Goal: Check status: Check status

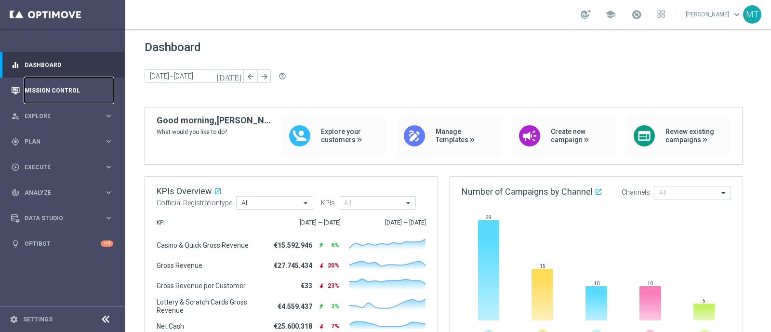
click at [90, 79] on link "Mission Control" at bounding box center [69, 91] width 89 height 26
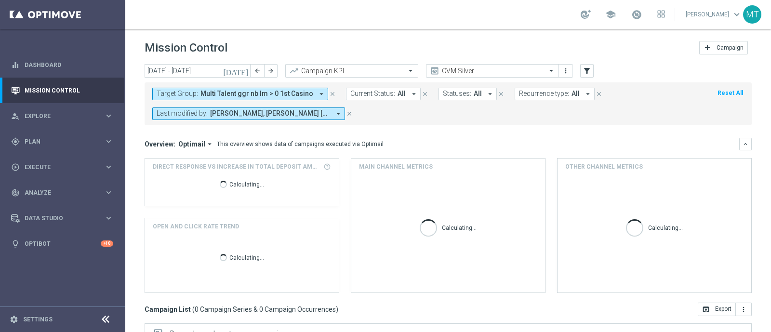
click at [245, 75] on icon "[DATE]" at bounding box center [236, 71] width 26 height 9
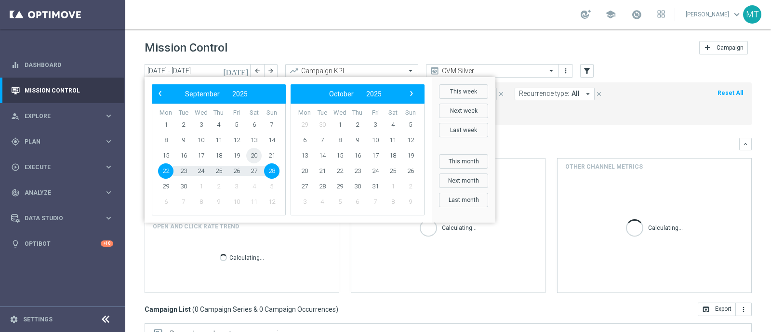
click at [259, 158] on span "20" at bounding box center [253, 155] width 15 height 15
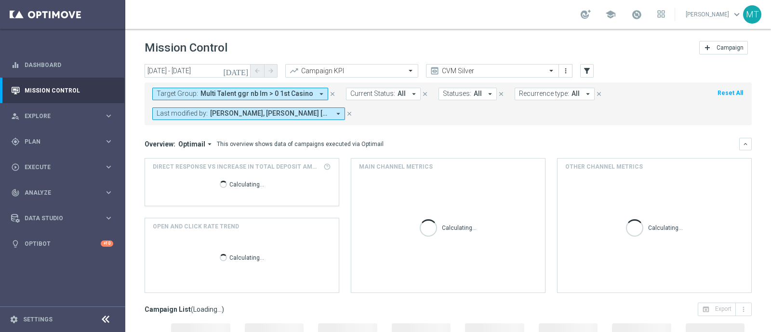
type input "[DATE] - [DATE]"
click at [259, 90] on span "Multi Talent ggr nb lm > 0 1st Casino" at bounding box center [257, 94] width 113 height 8
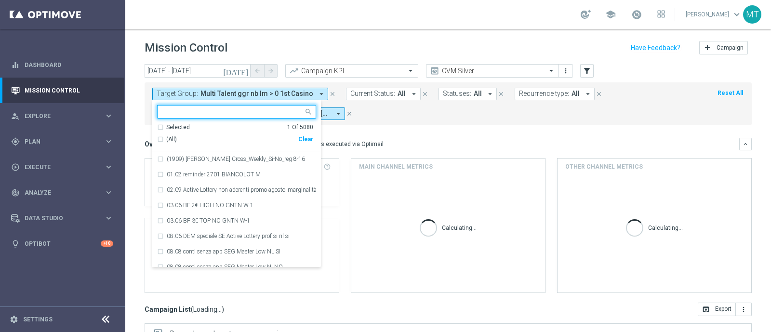
click at [210, 137] on div "(All)" at bounding box center [227, 139] width 141 height 8
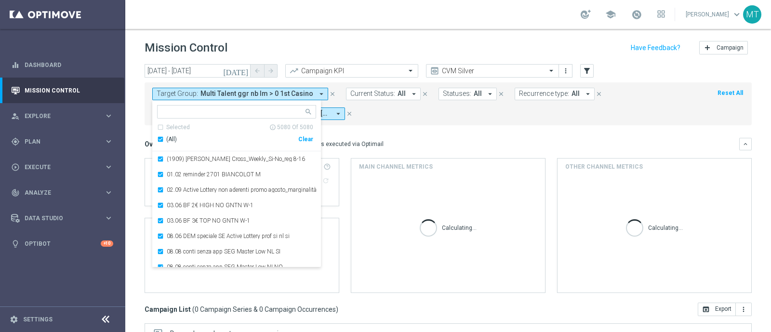
click at [159, 140] on div "(All)" at bounding box center [227, 139] width 141 height 8
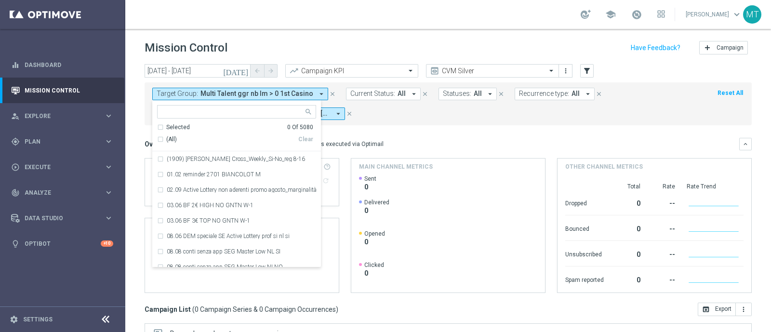
click at [437, 138] on div "Overview: Optimail arrow_drop_down This overview shows data of campaigns execut…" at bounding box center [448, 144] width 607 height 13
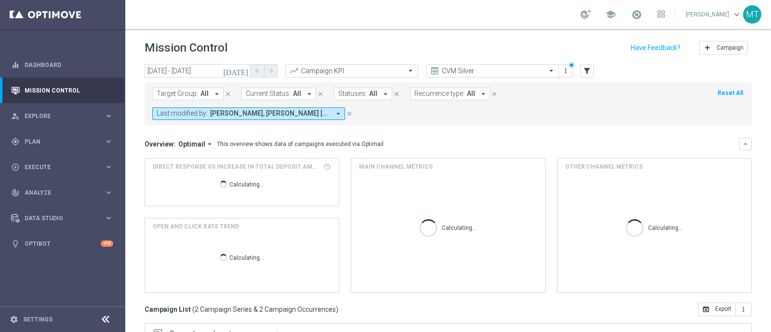
click at [437, 138] on div "Overview: Optimail arrow_drop_down This overview shows data of campaigns execut…" at bounding box center [448, 144] width 607 height 13
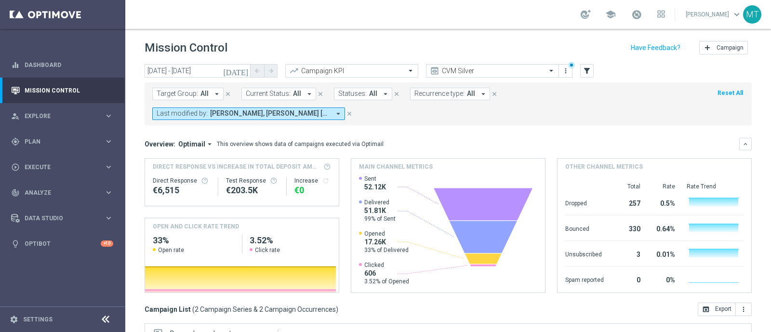
click at [194, 95] on span "Target Group:" at bounding box center [177, 94] width 41 height 8
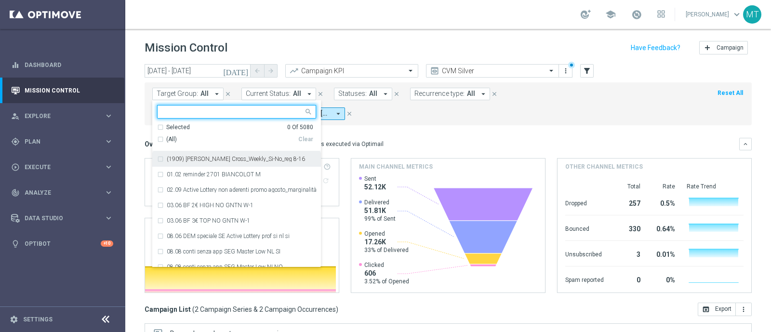
paste input "Master Low 1st betting mpp lm"
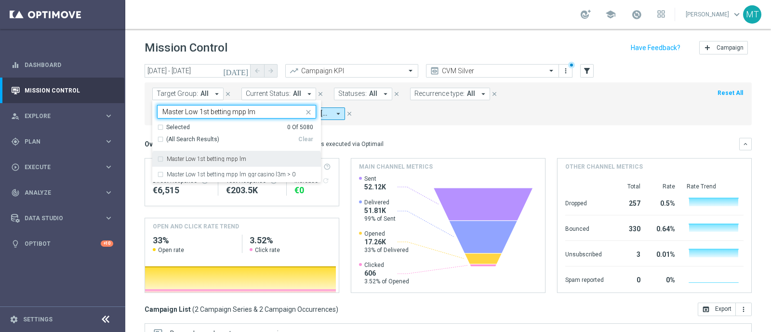
click at [265, 162] on div "Master Low 1st betting mpp lm" at bounding box center [241, 159] width 149 height 6
type input "Master Low 1st betting mpp lm"
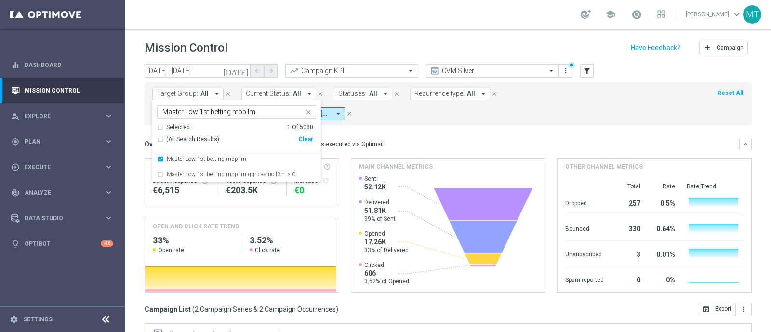
click at [391, 121] on div "Target Group: All arrow_drop_down Master Low 1st betting mpp lm Master Low 1st …" at bounding box center [448, 103] width 607 height 43
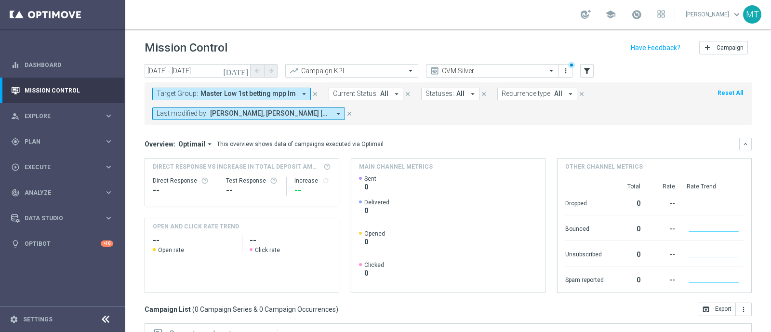
click at [248, 72] on icon "[DATE]" at bounding box center [236, 71] width 26 height 9
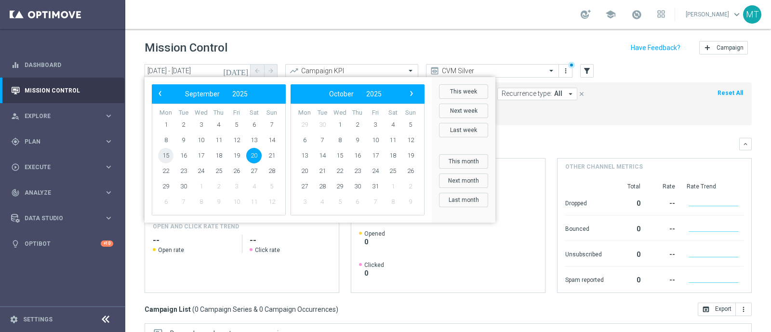
click at [163, 150] on span "15" at bounding box center [165, 155] width 15 height 15
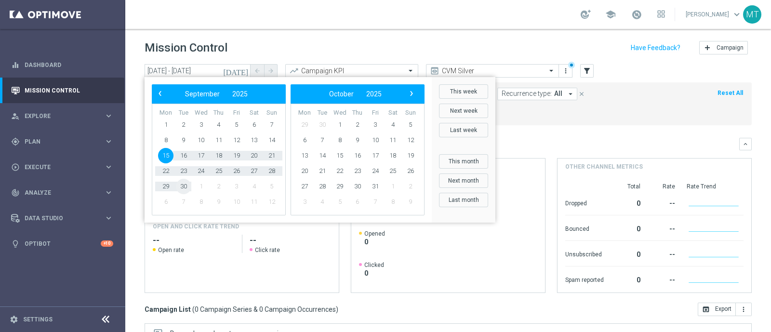
click at [181, 187] on span "30" at bounding box center [183, 186] width 15 height 15
type input "[DATE] - [DATE]"
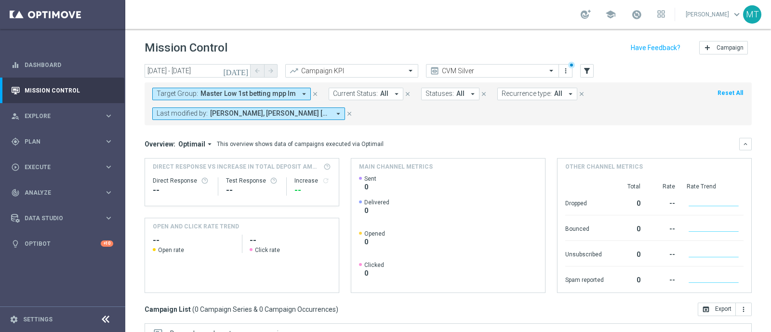
click at [285, 88] on button "Target Group: Master Low 1st betting mpp lm arrow_drop_down" at bounding box center [231, 94] width 159 height 13
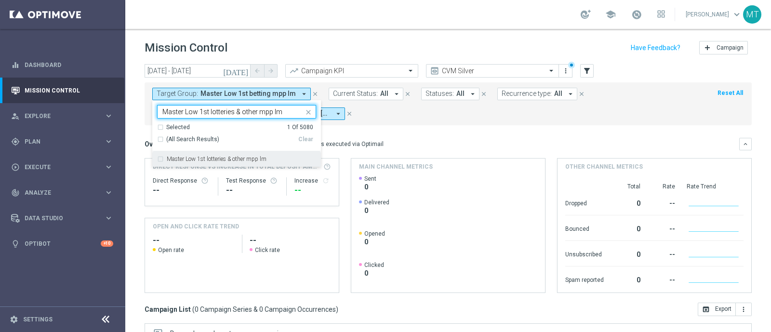
click at [287, 155] on div "Master Low 1st lotteries & other mpp lm" at bounding box center [236, 158] width 159 height 15
type input "Master Low 1st lotteries & other mpp lm"
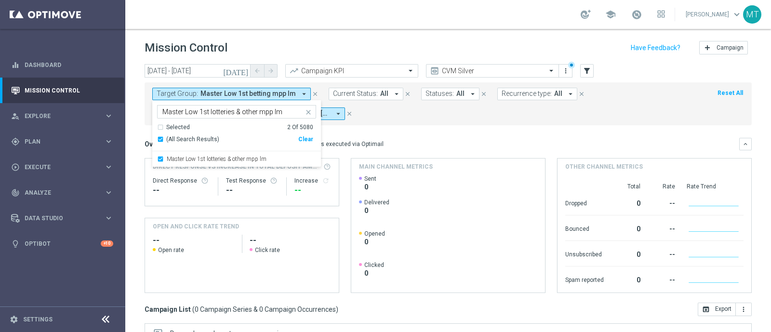
click at [412, 131] on mini-dashboard "Overview: Optimail arrow_drop_down This overview shows data of campaigns execut…" at bounding box center [448, 213] width 607 height 177
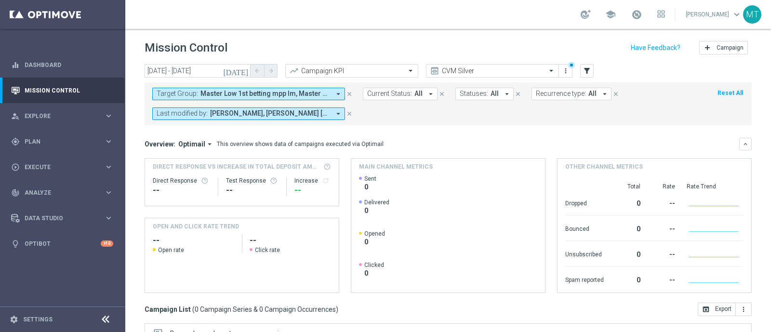
click at [251, 87] on div "Target Group: Master Low 1st betting mpp lm, Master Low 1st lotteries & other m…" at bounding box center [448, 103] width 607 height 43
click at [256, 93] on span "Master Low 1st betting mpp lm, Master Low 1st lotteries & other mpp lm" at bounding box center [266, 94] width 130 height 8
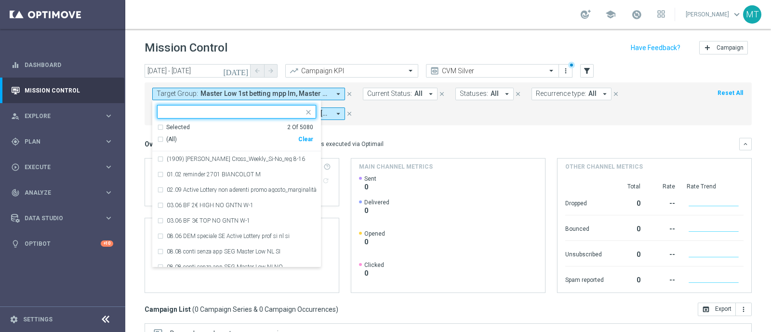
click at [162, 124] on div "Selected 2 Of 5080" at bounding box center [235, 127] width 156 height 8
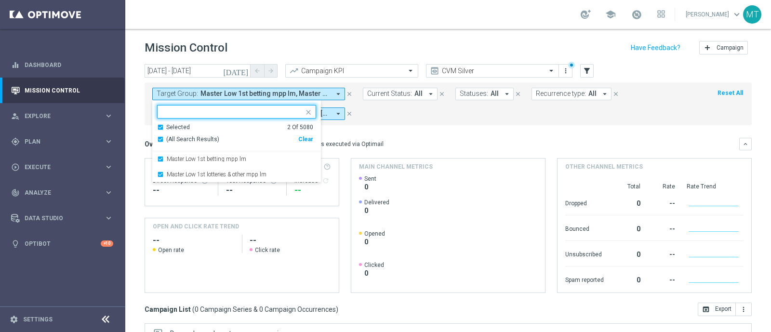
click at [164, 123] on div "Selected 2 Of 5080" at bounding box center [235, 127] width 156 height 8
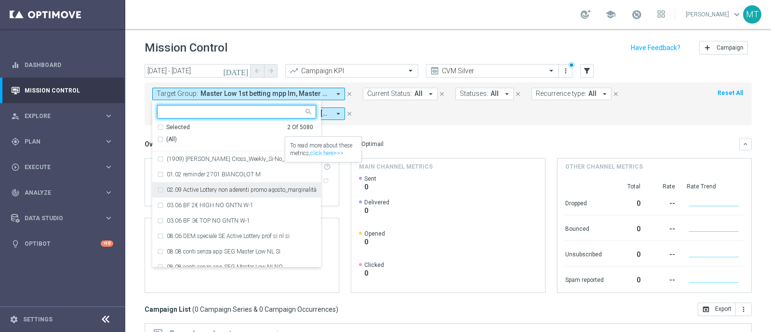
click at [411, 133] on mini-dashboard "Overview: Optimail arrow_drop_down This overview shows data of campaigns execut…" at bounding box center [448, 213] width 607 height 177
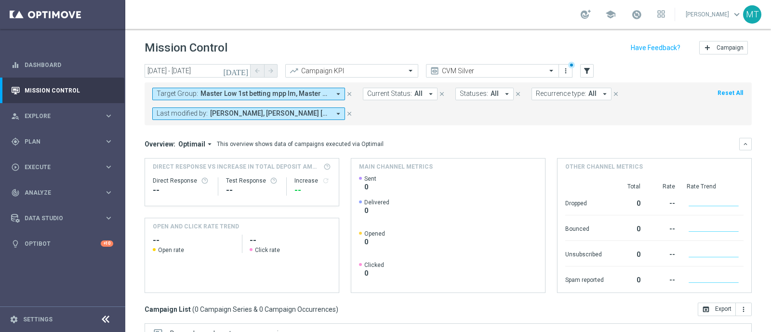
click at [323, 97] on span "Master Low 1st betting mpp lm, Master Low 1st lotteries & other mpp lm" at bounding box center [266, 94] width 130 height 8
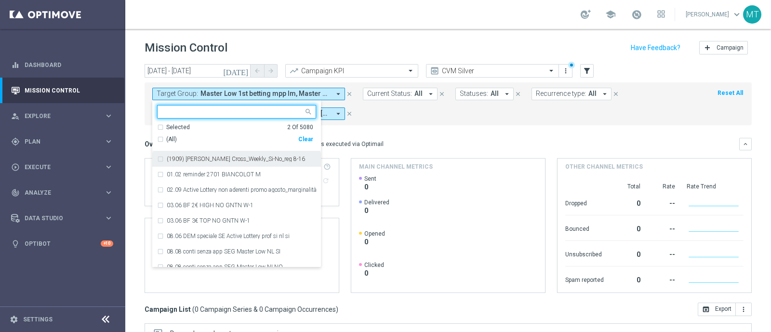
click at [162, 124] on div "Selected 2 Of 5080" at bounding box center [235, 127] width 156 height 8
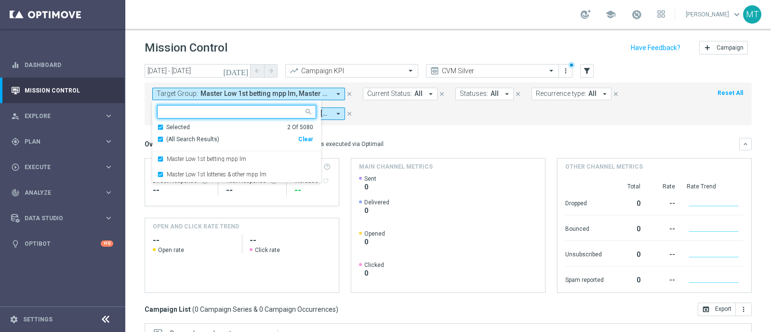
click at [162, 123] on div "Selected 2 Of 5080" at bounding box center [235, 127] width 156 height 8
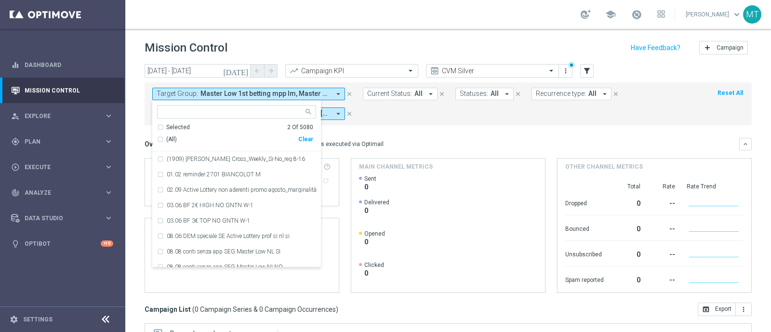
click at [415, 143] on div "Overview: Optimail arrow_drop_down This overview shows data of campaigns execut…" at bounding box center [442, 144] width 595 height 9
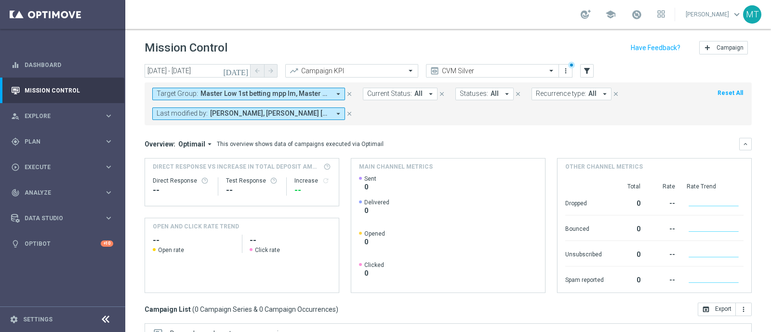
click at [240, 93] on span "Master Low 1st betting mpp lm, Master Low 1st lotteries & other mpp lm" at bounding box center [266, 94] width 130 height 8
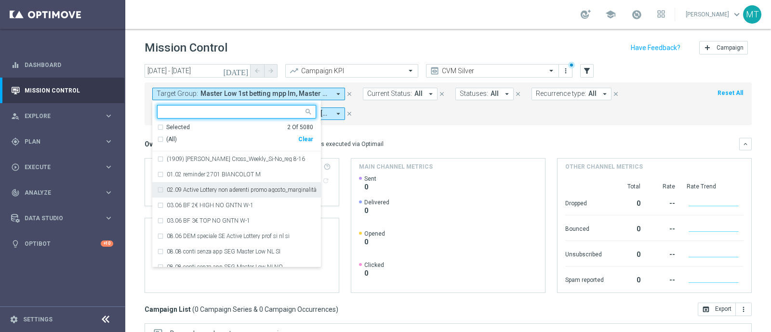
click at [157, 141] on div "(All)" at bounding box center [227, 139] width 141 height 8
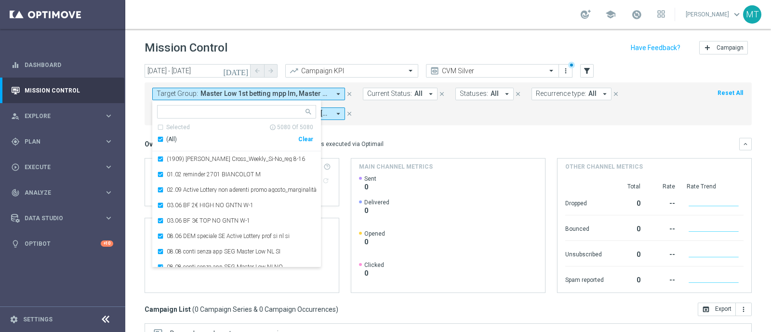
click at [160, 140] on div "(All)" at bounding box center [227, 139] width 141 height 8
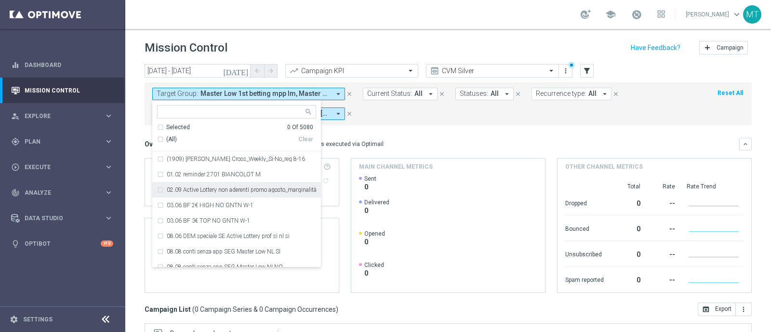
click at [385, 141] on div "Overview: Optimail arrow_drop_down This overview shows data of campaigns execut…" at bounding box center [442, 144] width 595 height 9
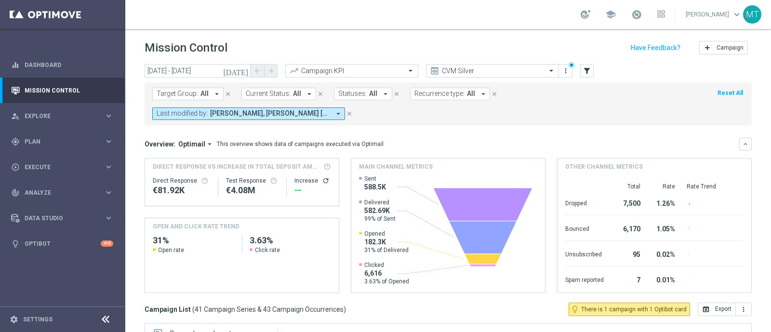
click at [243, 74] on icon "[DATE]" at bounding box center [236, 71] width 26 height 9
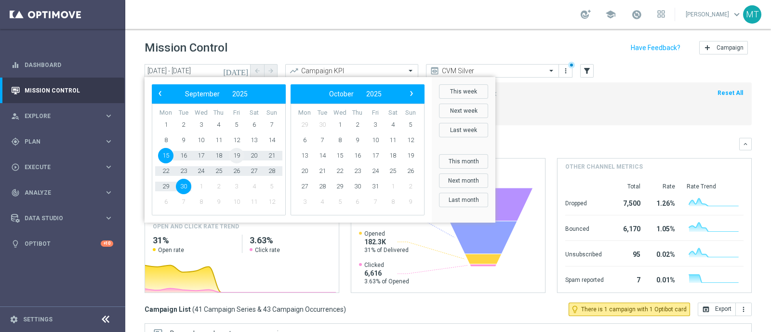
click at [233, 155] on span "19" at bounding box center [236, 155] width 15 height 15
click at [251, 170] on span "27" at bounding box center [253, 170] width 15 height 15
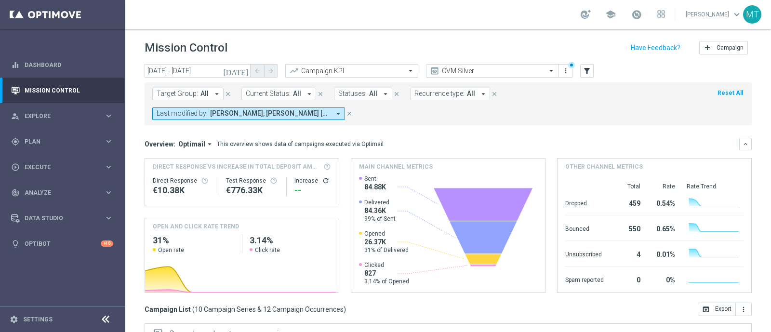
click at [204, 93] on span "All" at bounding box center [205, 94] width 8 height 8
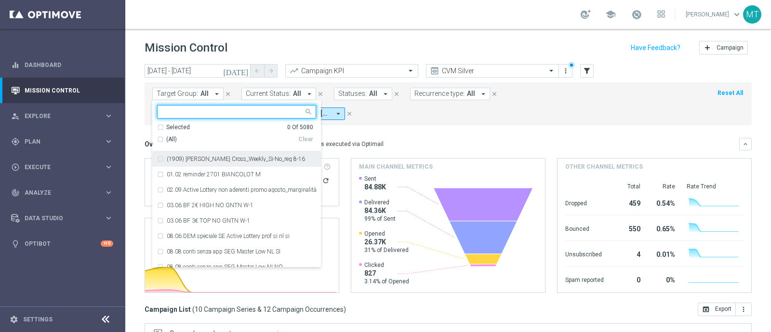
click at [433, 124] on div "Target Group: All arrow_drop_down Selected 0 Of 5080 (All) Clear (1909) [PERSON…" at bounding box center [448, 103] width 607 height 43
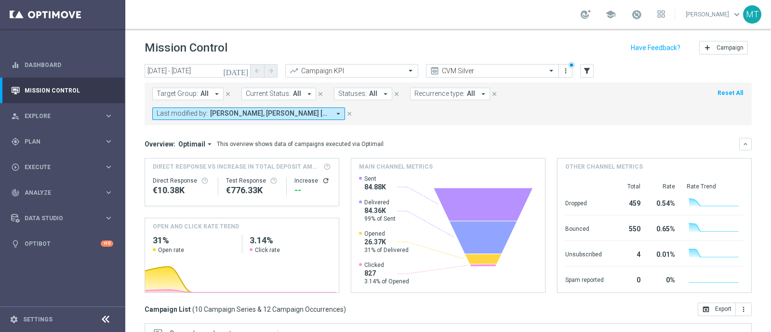
click at [249, 72] on icon "[DATE]" at bounding box center [236, 71] width 26 height 9
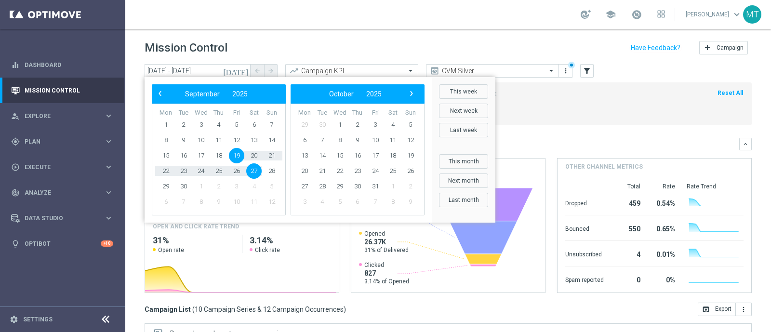
click at [407, 30] on header "Mission Control add Campaign" at bounding box center [448, 46] width 646 height 35
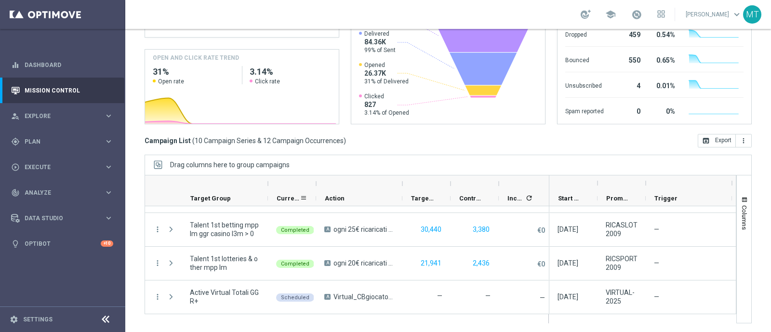
scroll to position [169, 0]
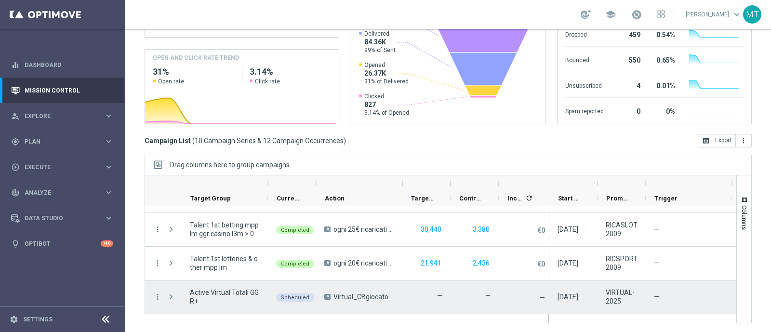
click at [661, 295] on div "—" at bounding box center [689, 297] width 86 height 33
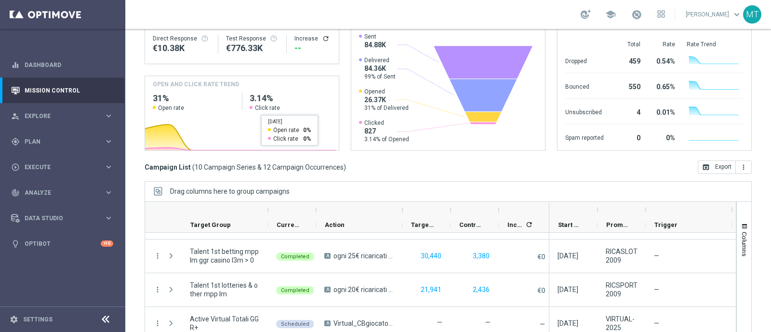
scroll to position [0, 0]
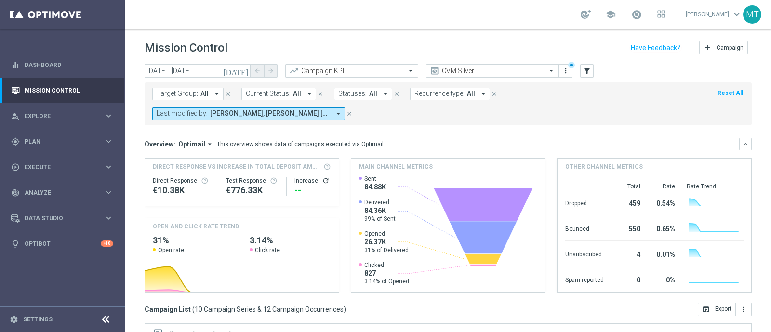
click at [244, 73] on icon "[DATE]" at bounding box center [236, 71] width 26 height 9
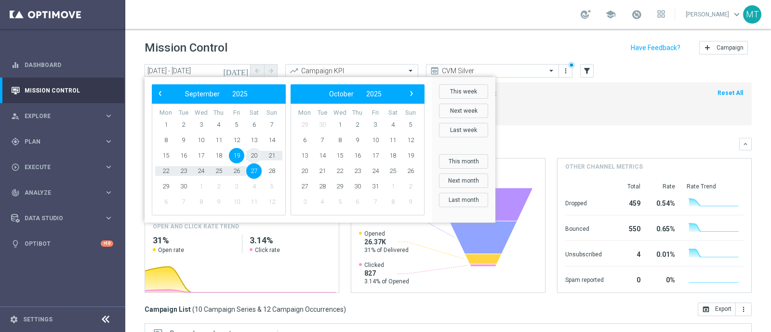
click at [252, 149] on span "20" at bounding box center [253, 155] width 15 height 15
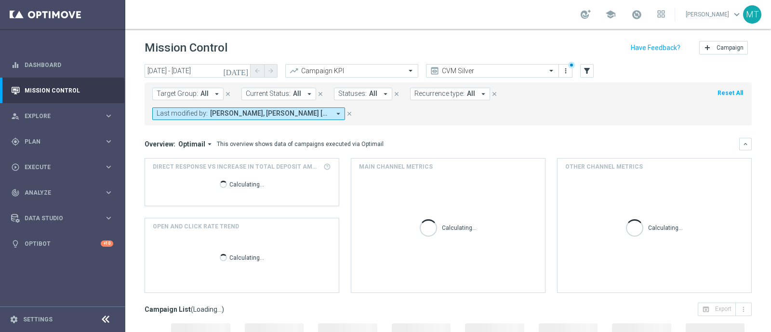
click at [246, 74] on icon "[DATE]" at bounding box center [236, 71] width 26 height 9
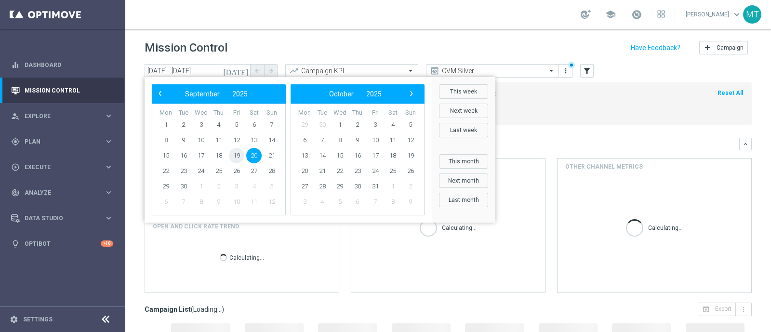
click at [237, 150] on span "19" at bounding box center [236, 155] width 15 height 15
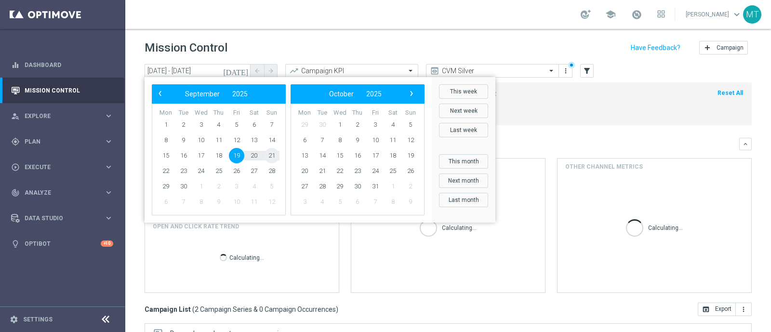
click at [274, 156] on span "21" at bounding box center [271, 155] width 15 height 15
type input "[DATE] - [DATE]"
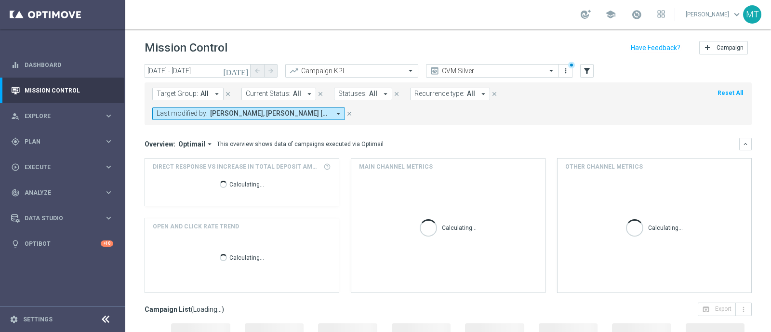
click at [459, 123] on div "Target Group: All arrow_drop_down close Current Status: All arrow_drop_down clo…" at bounding box center [448, 103] width 607 height 43
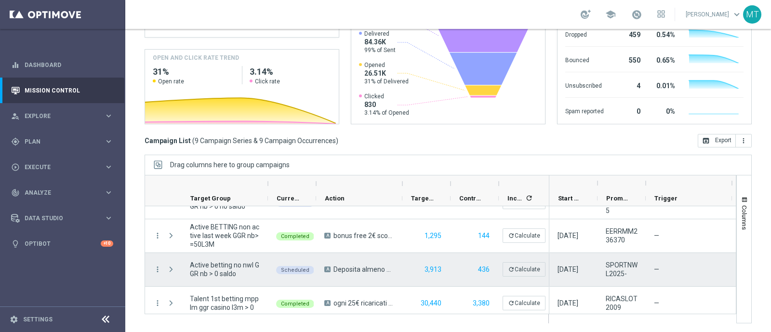
scroll to position [195, 0]
